Goal: Find specific page/section: Find specific page/section

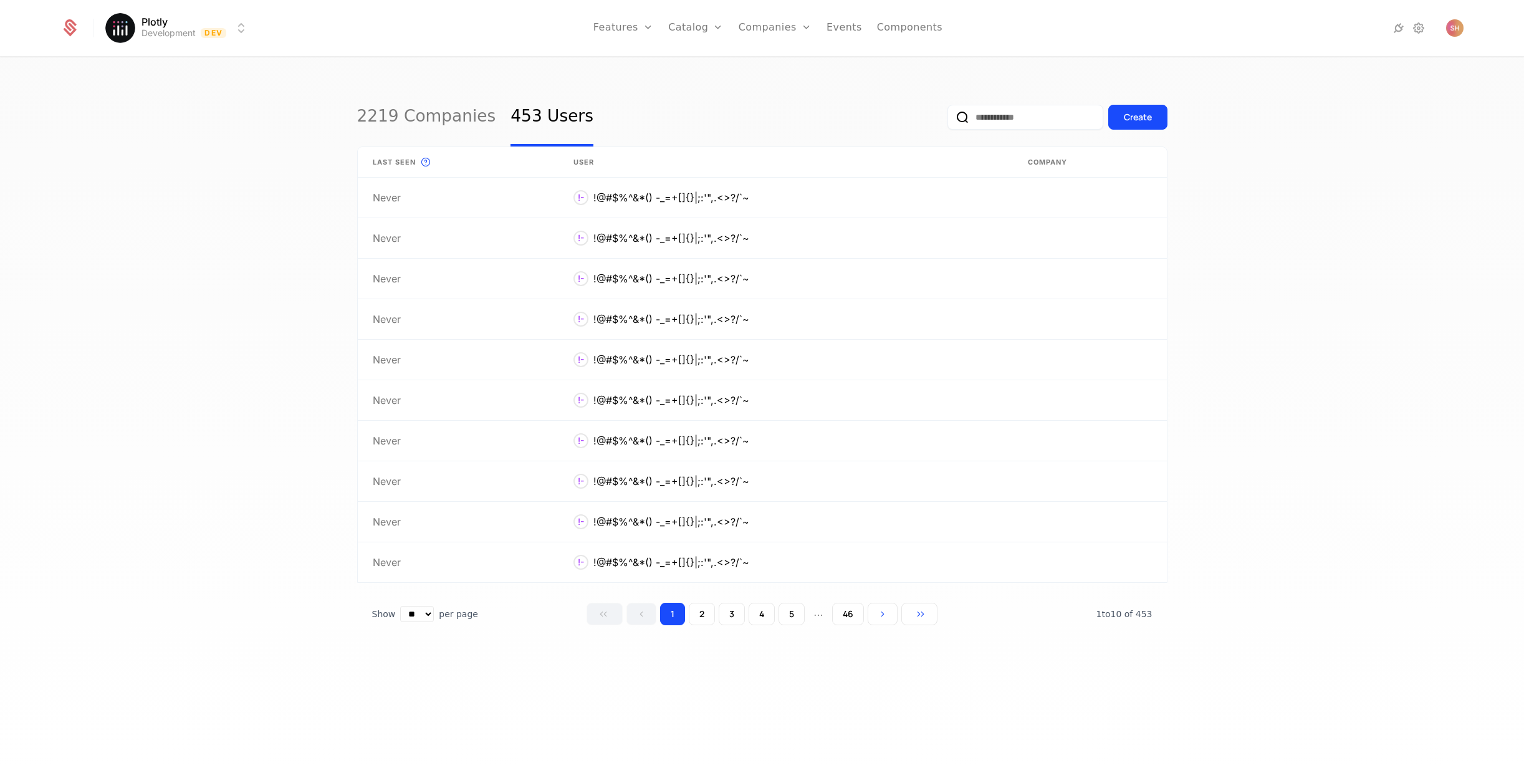
click at [849, 615] on button "46" at bounding box center [848, 614] width 32 height 22
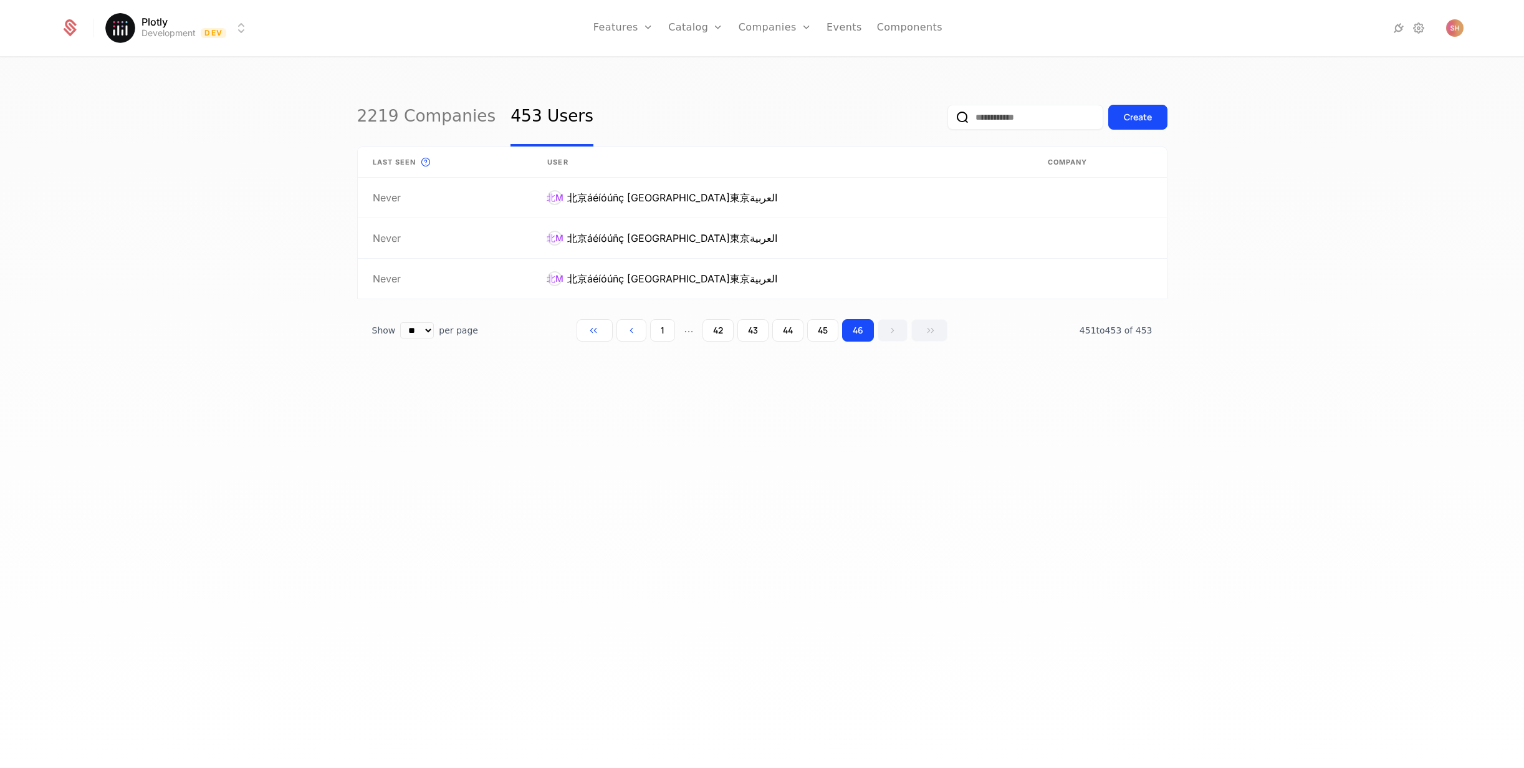
click at [758, 329] on button "43" at bounding box center [752, 330] width 31 height 22
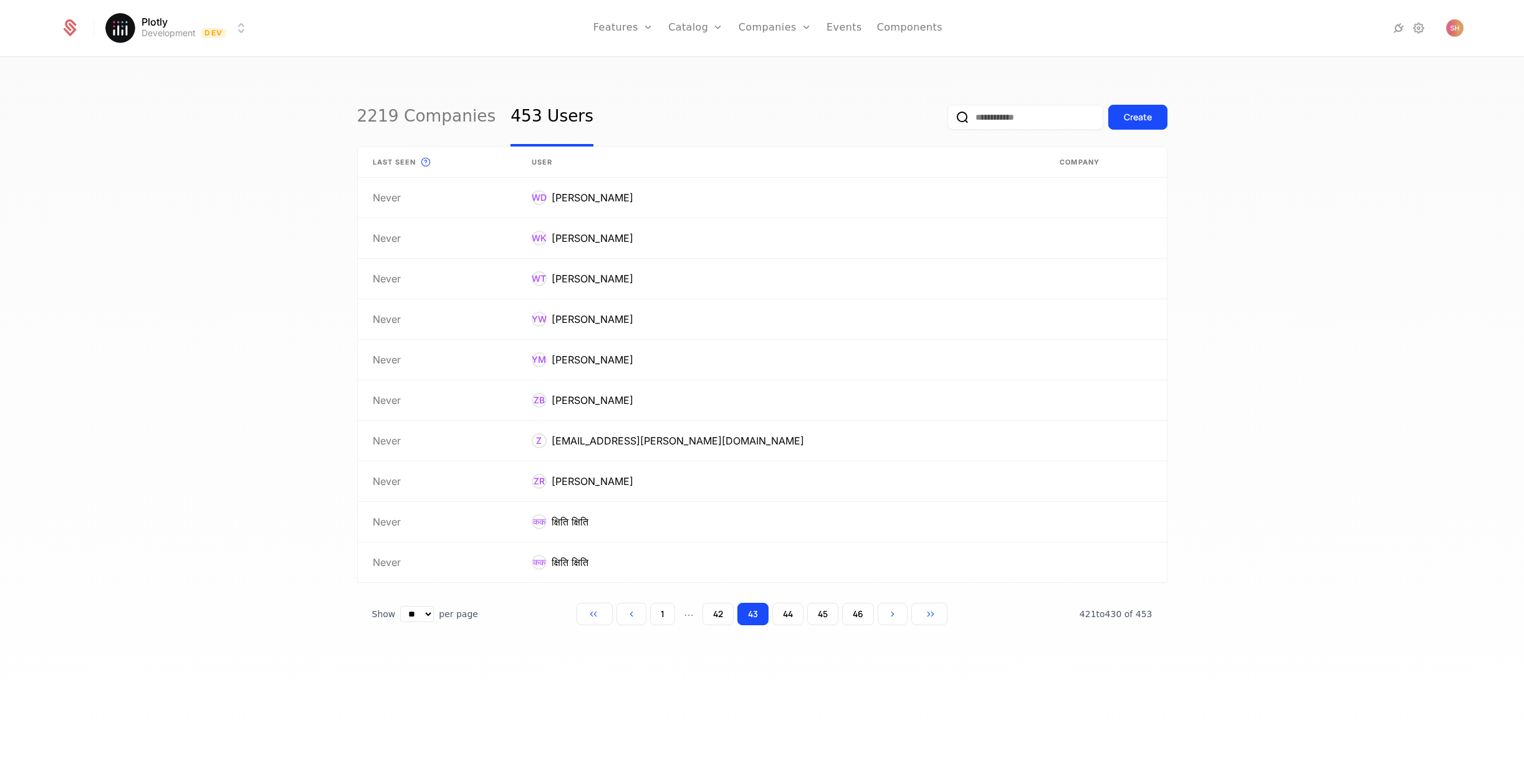
click at [715, 609] on button "42" at bounding box center [717, 614] width 31 height 22
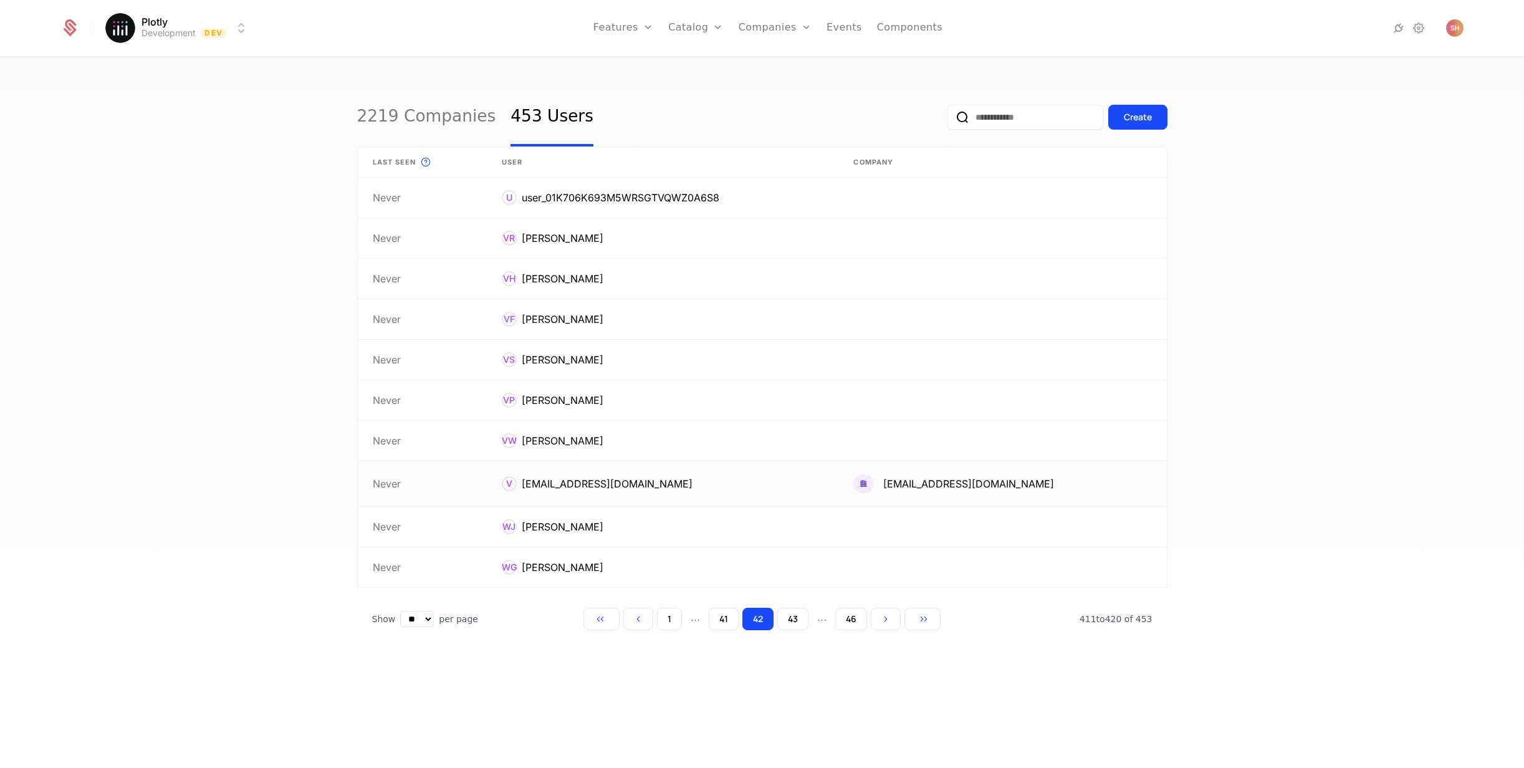
click at [658, 491] on link at bounding box center [663, 483] width 352 height 45
click at [716, 620] on button "41" at bounding box center [724, 619] width 30 height 22
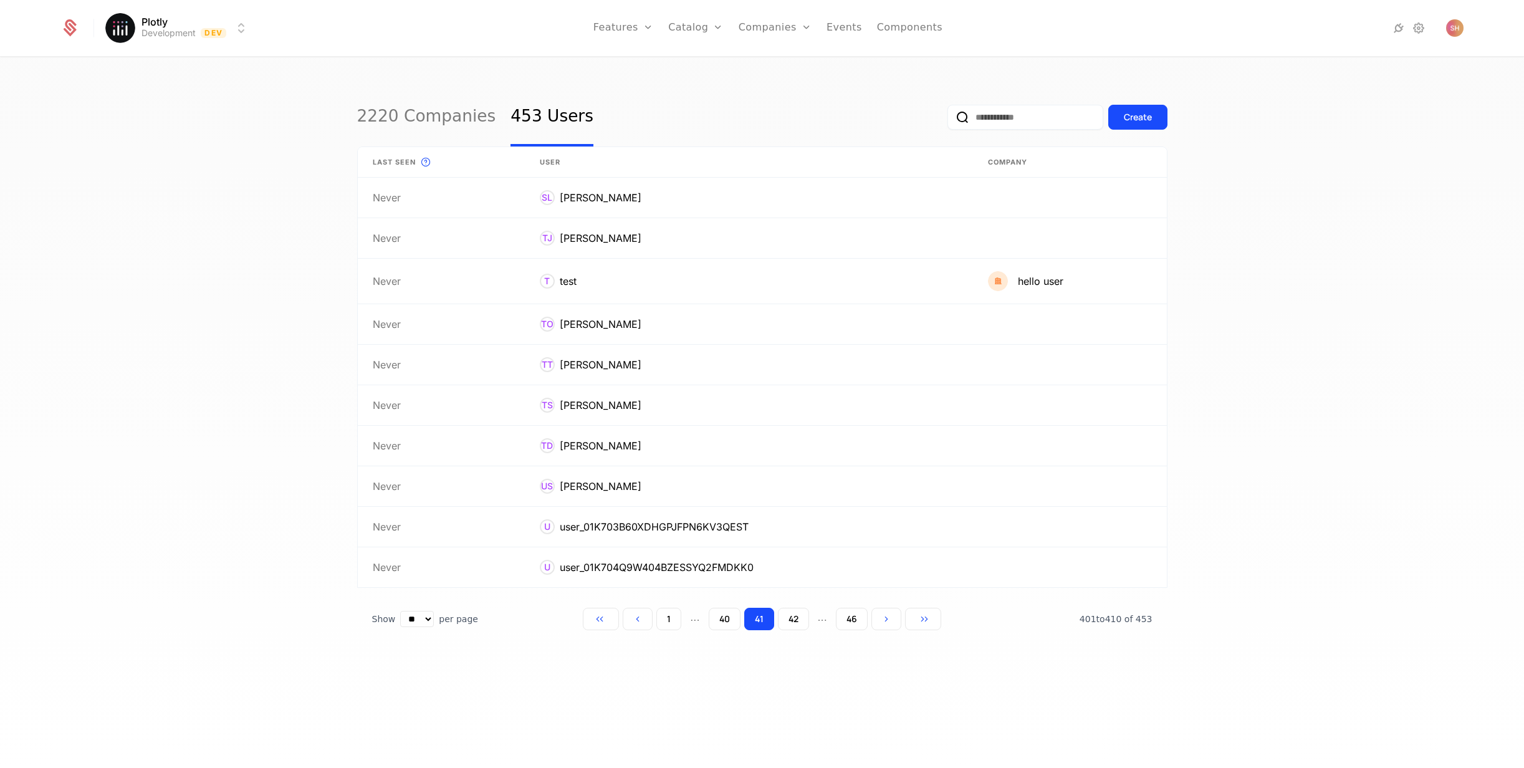
click at [731, 621] on button "40" at bounding box center [725, 619] width 32 height 22
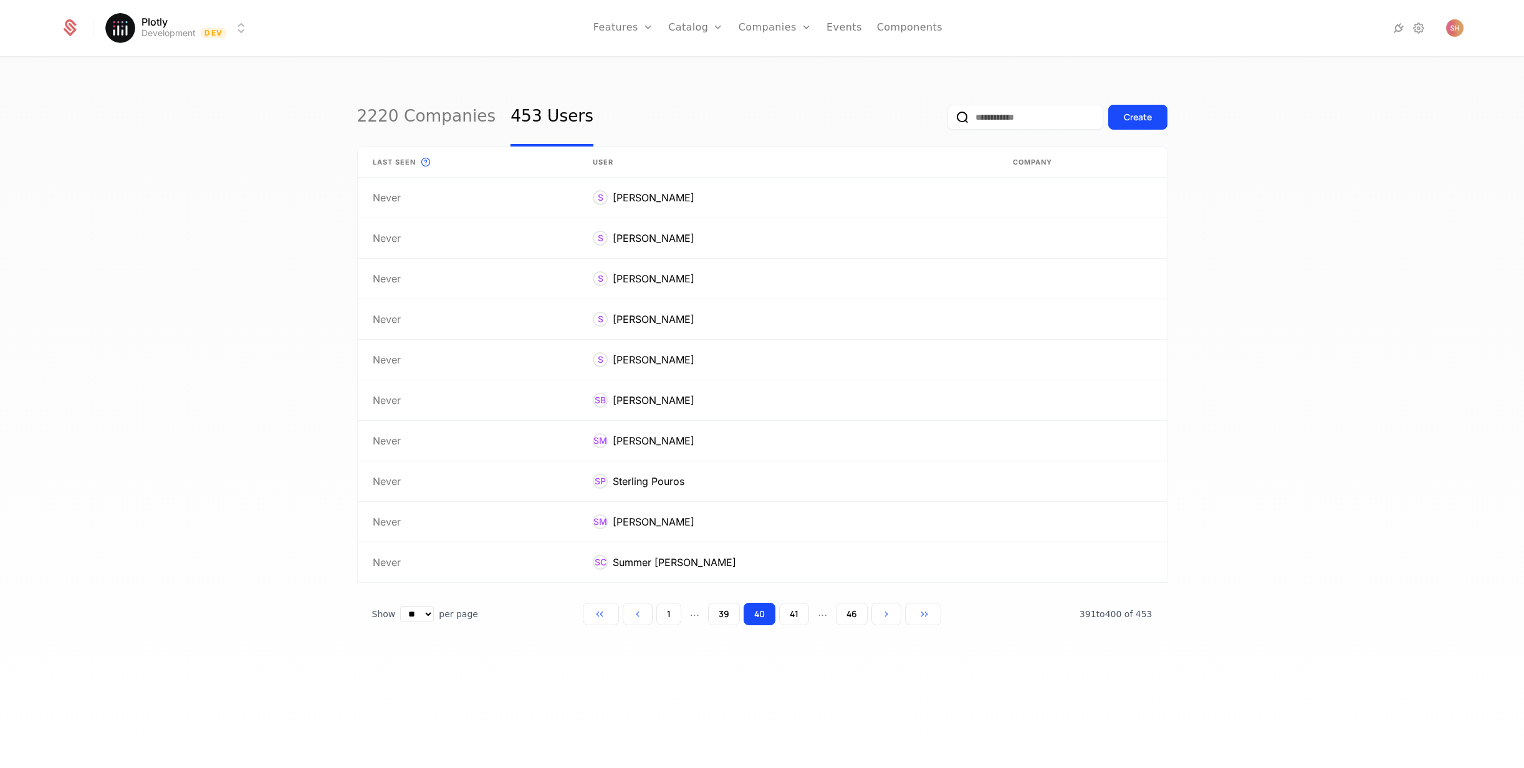
click at [728, 620] on button "39" at bounding box center [724, 614] width 32 height 22
click at [728, 620] on button "38" at bounding box center [722, 614] width 31 height 22
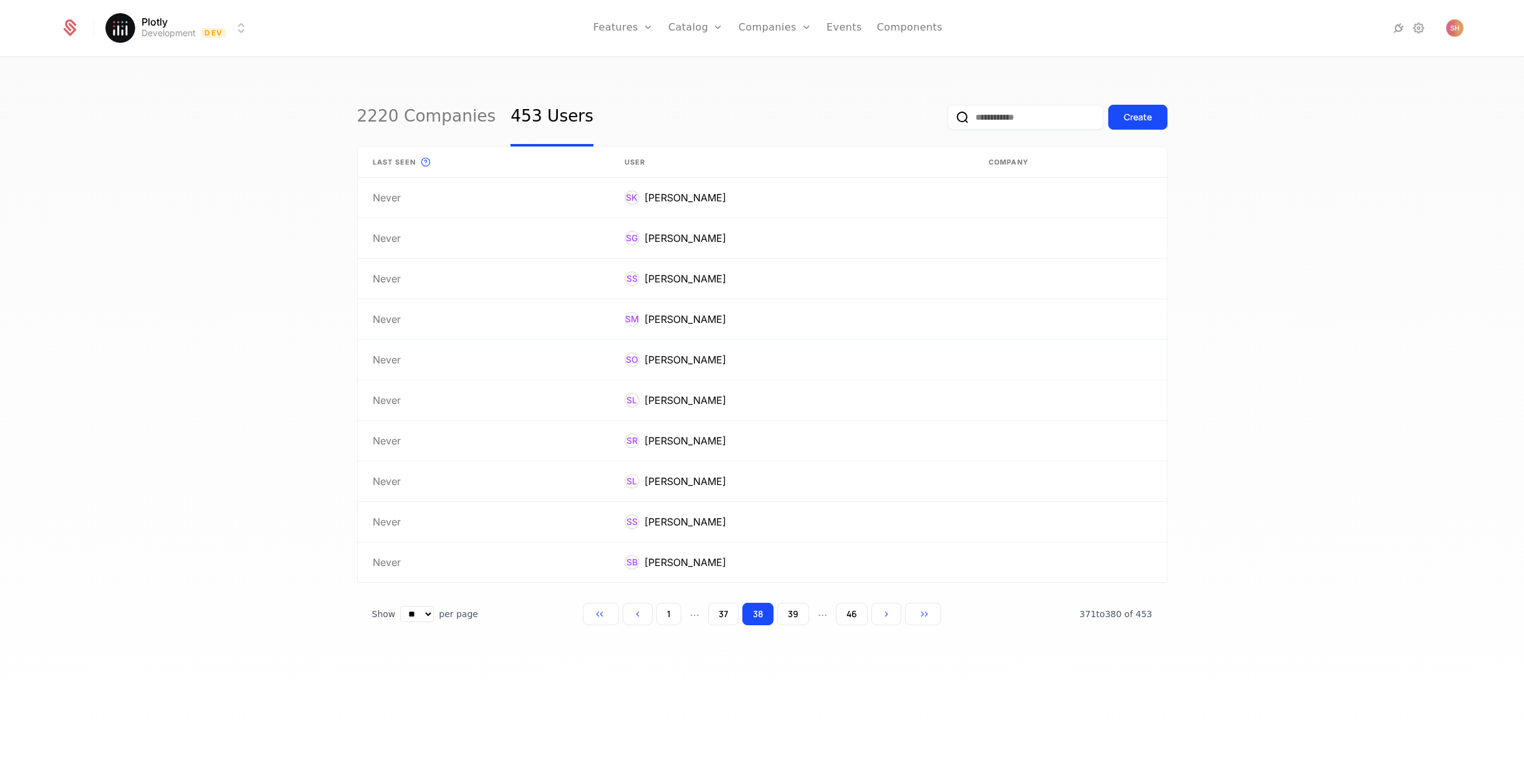
click at [728, 620] on button "37" at bounding box center [723, 614] width 31 height 22
click at [728, 620] on button "36" at bounding box center [724, 614] width 32 height 22
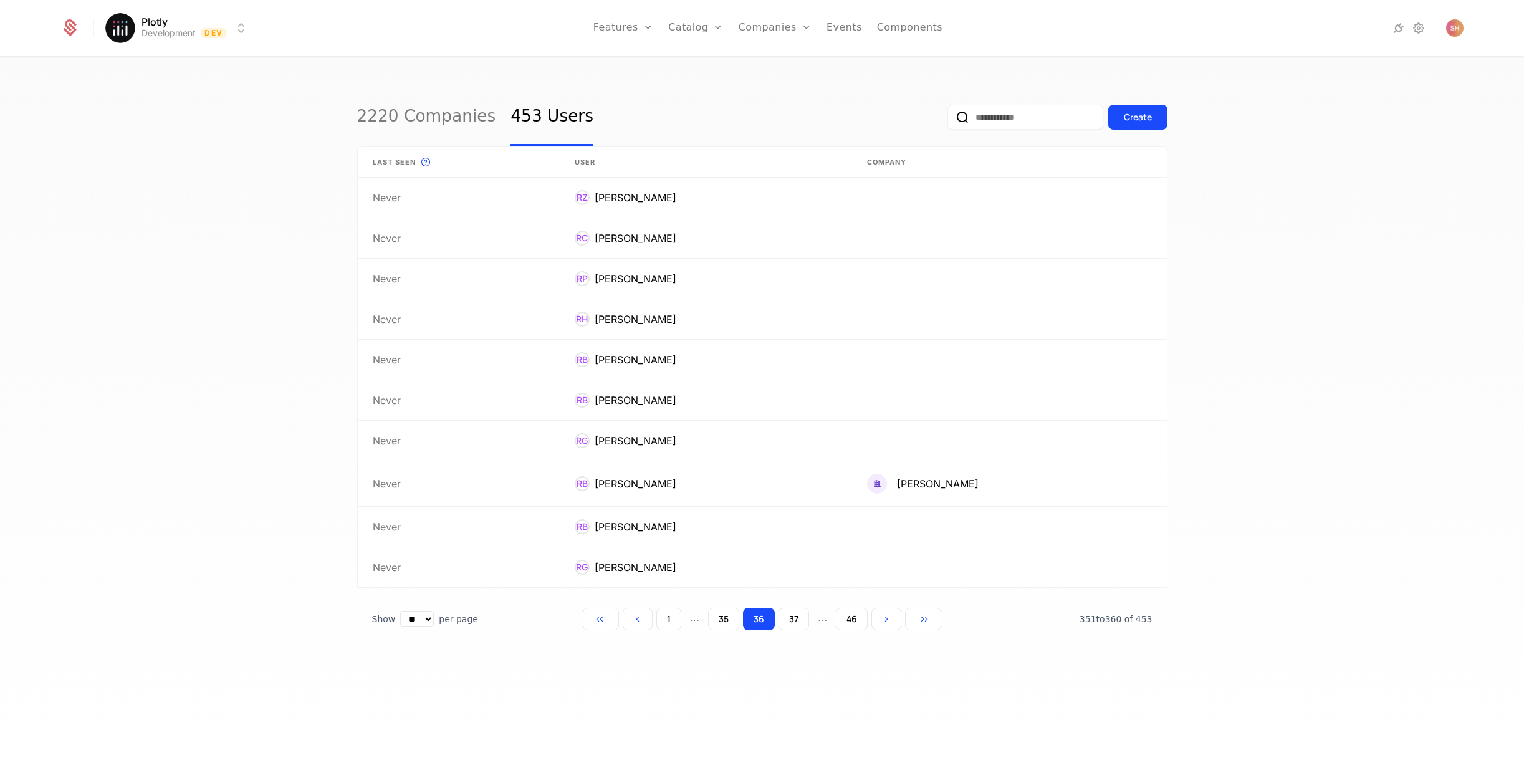
click at [728, 620] on button "35" at bounding box center [723, 619] width 31 height 22
